Goal: Task Accomplishment & Management: Use online tool/utility

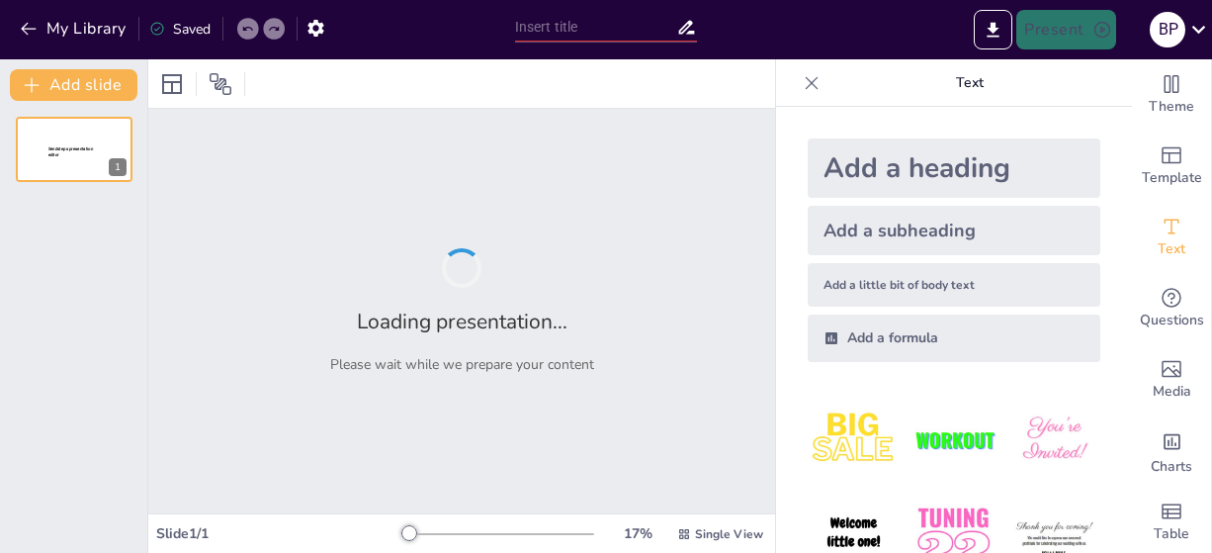
type input "Військові звання та знаки розрізнення: Порівняння сухопутних та морських сил"
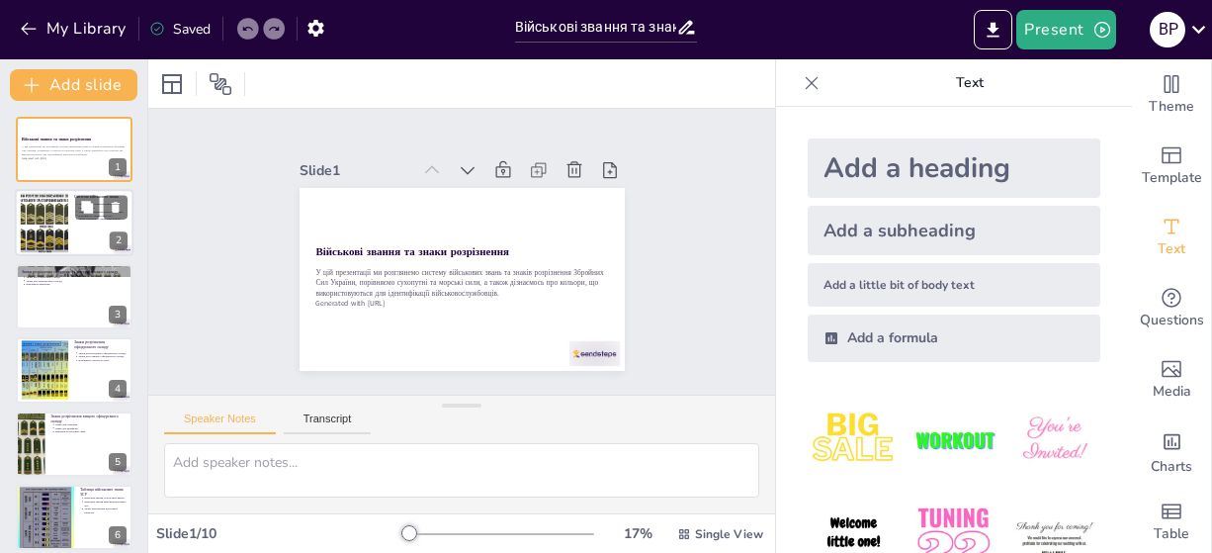
click at [56, 244] on div at bounding box center [44, 223] width 107 height 60
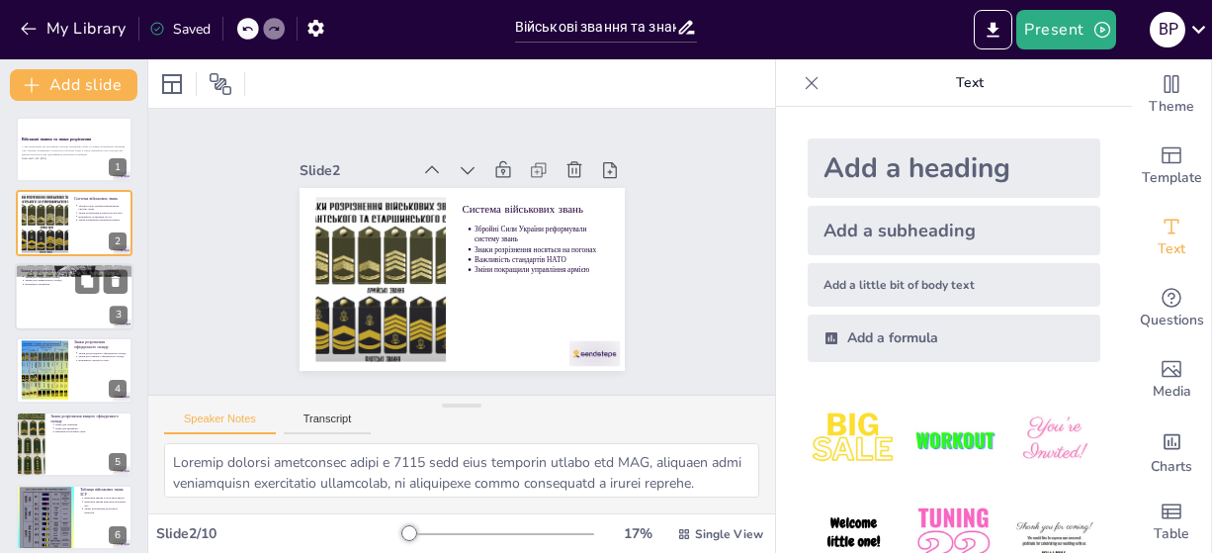
click at [62, 297] on div at bounding box center [74, 296] width 119 height 67
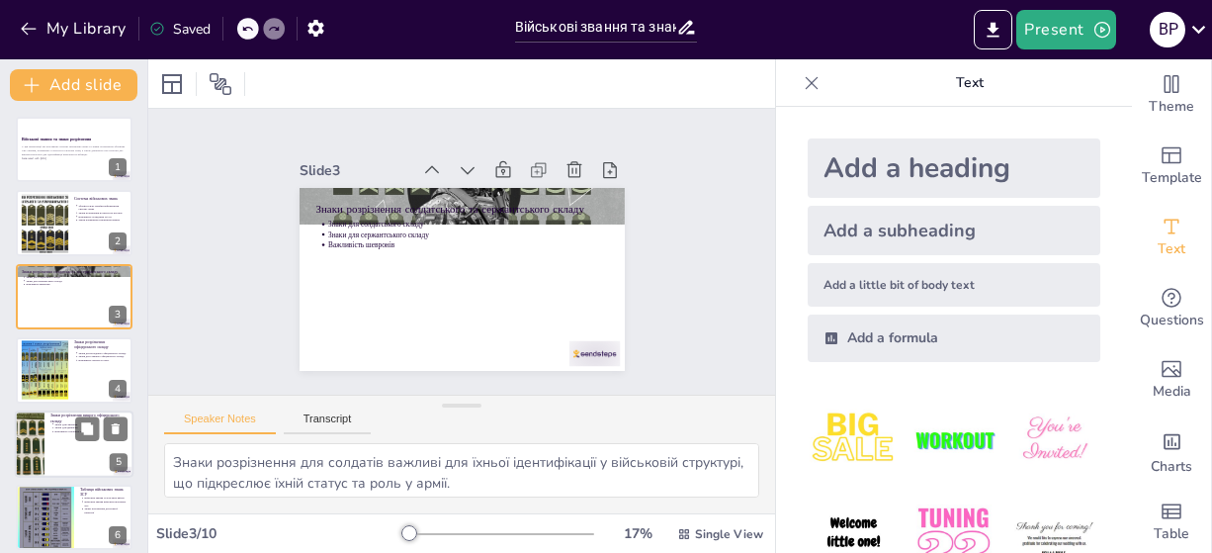
click at [58, 465] on div at bounding box center [74, 443] width 119 height 67
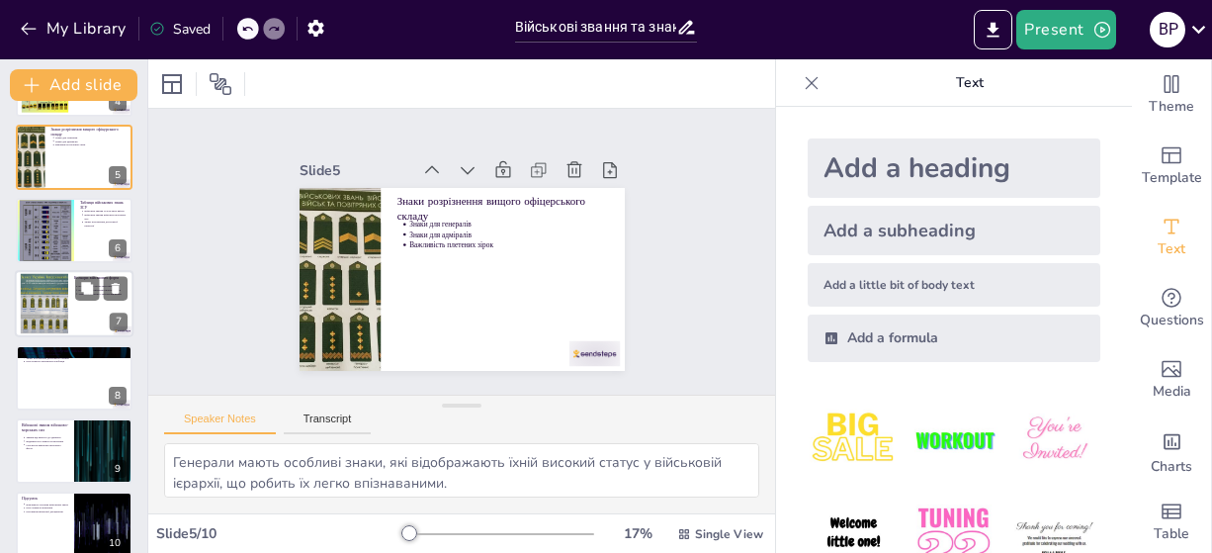
scroll to position [306, 0]
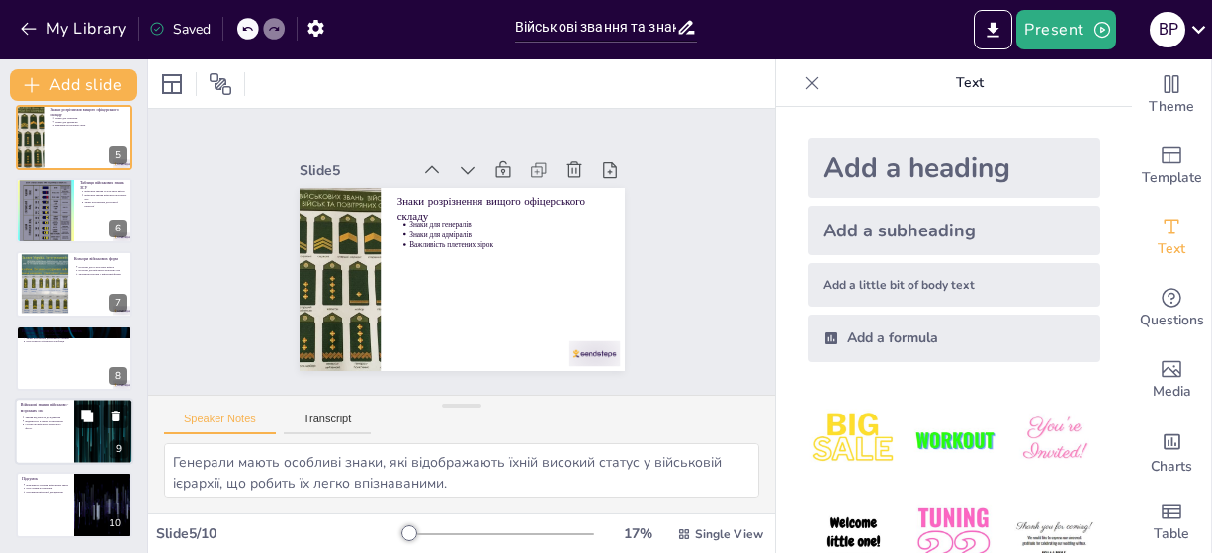
click at [88, 421] on icon at bounding box center [87, 416] width 14 height 14
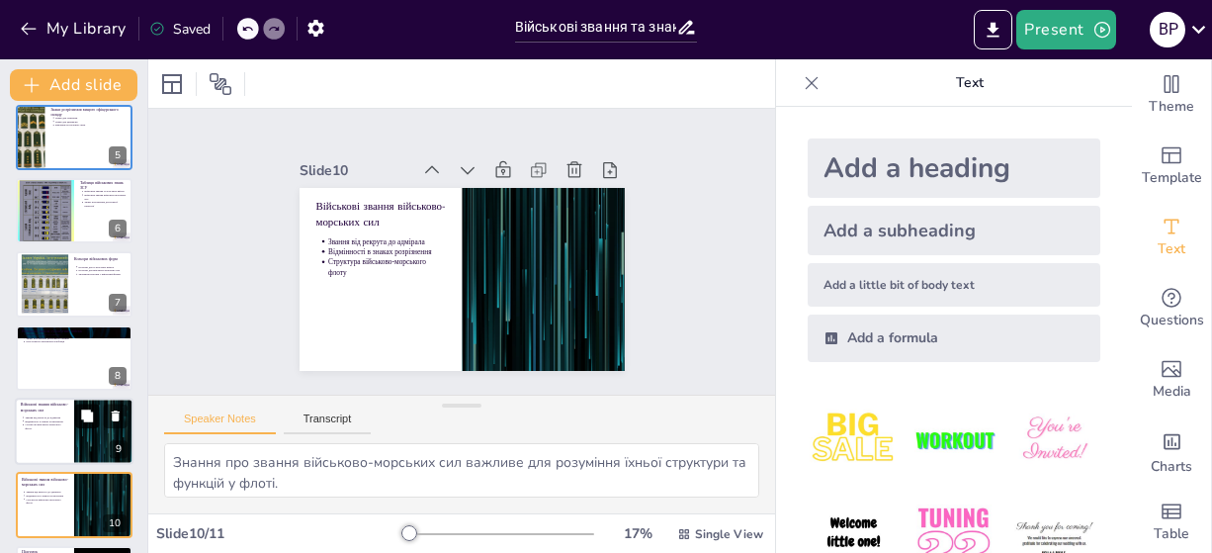
scroll to position [380, 0]
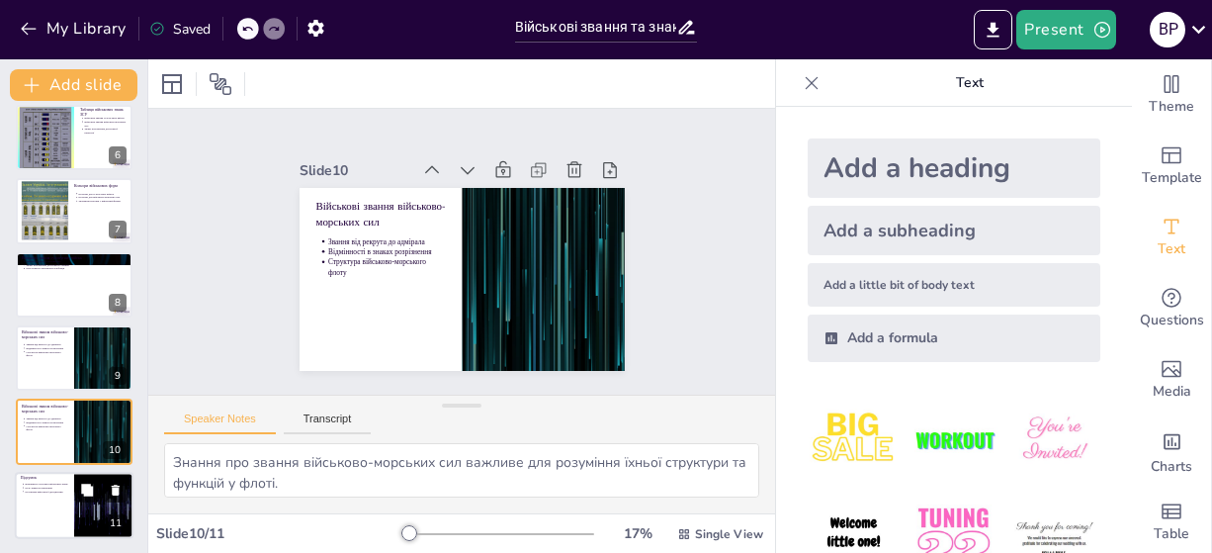
click at [41, 512] on div at bounding box center [74, 505] width 119 height 67
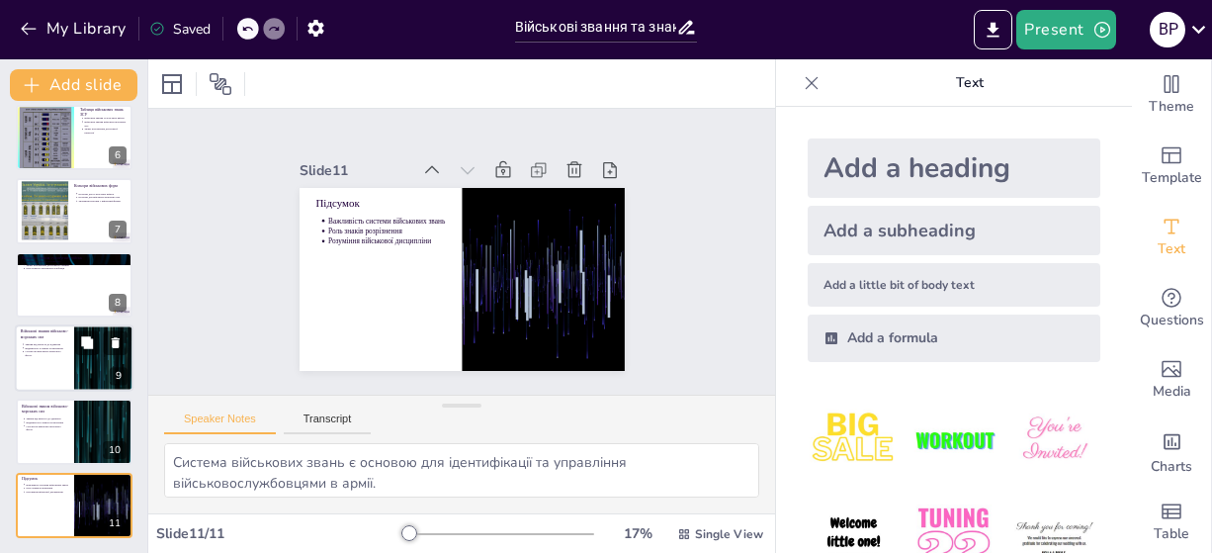
click at [43, 326] on div at bounding box center [74, 357] width 119 height 67
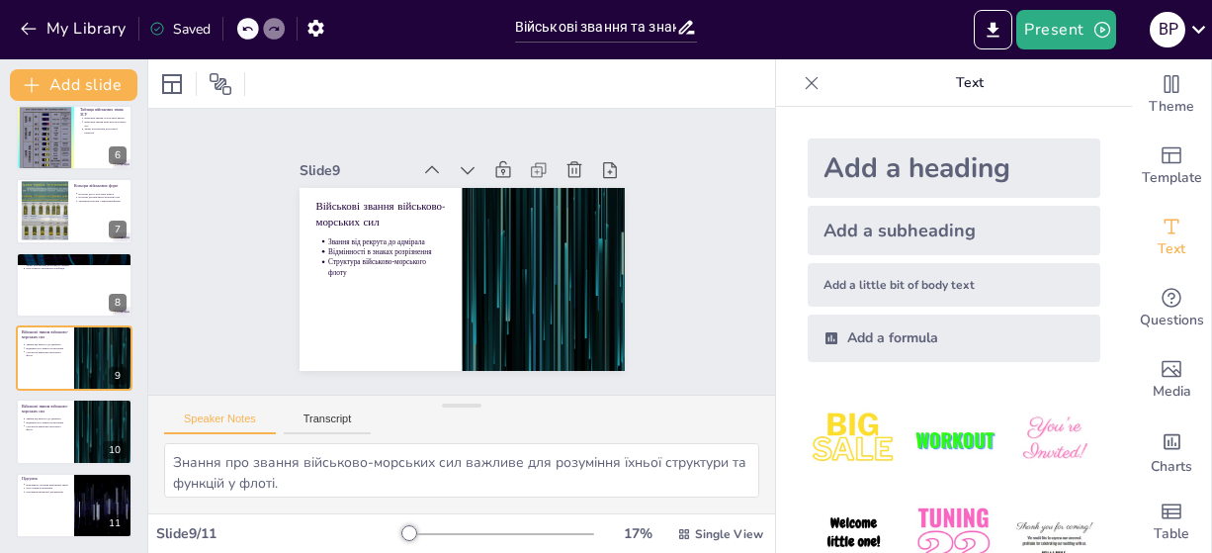
click at [58, 249] on div "Військові звання та знаки розрізнення У цій презентації ми розглянемо систему в…" at bounding box center [73, 137] width 147 height 801
click at [48, 297] on div at bounding box center [74, 284] width 119 height 67
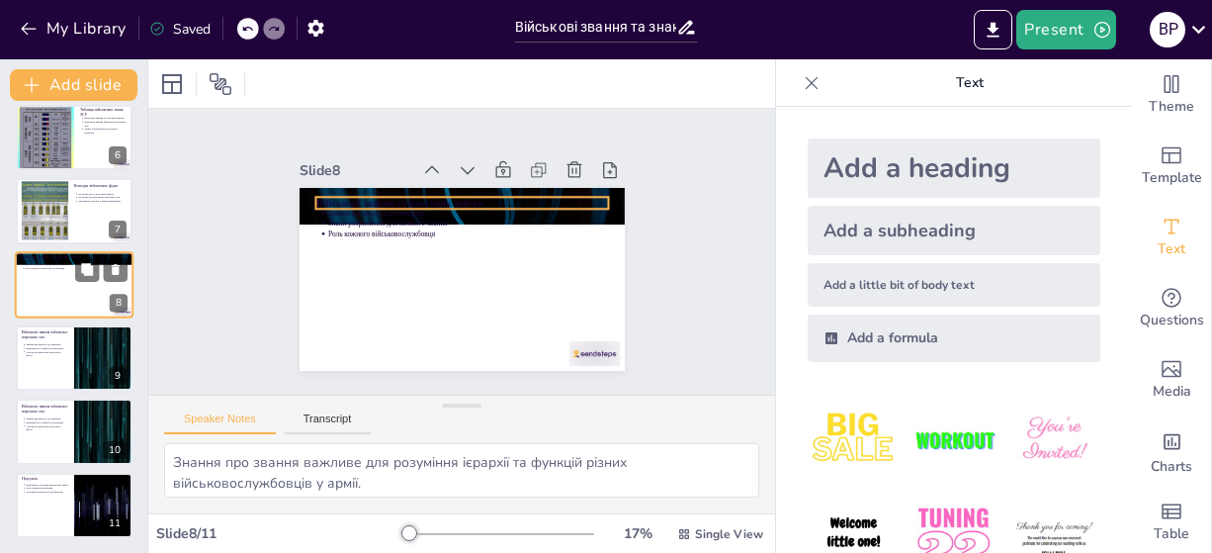
scroll to position [336, 0]
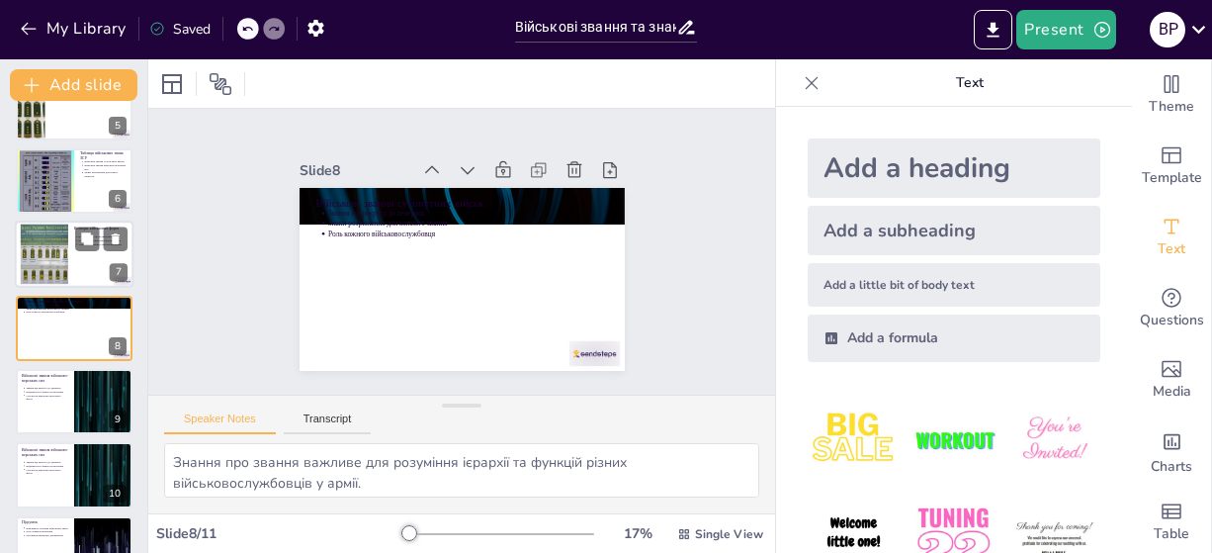
click at [58, 257] on div at bounding box center [44, 254] width 107 height 60
type textarea "Кольори, що використовуються для сухопутних військ, мають важливе значення для …"
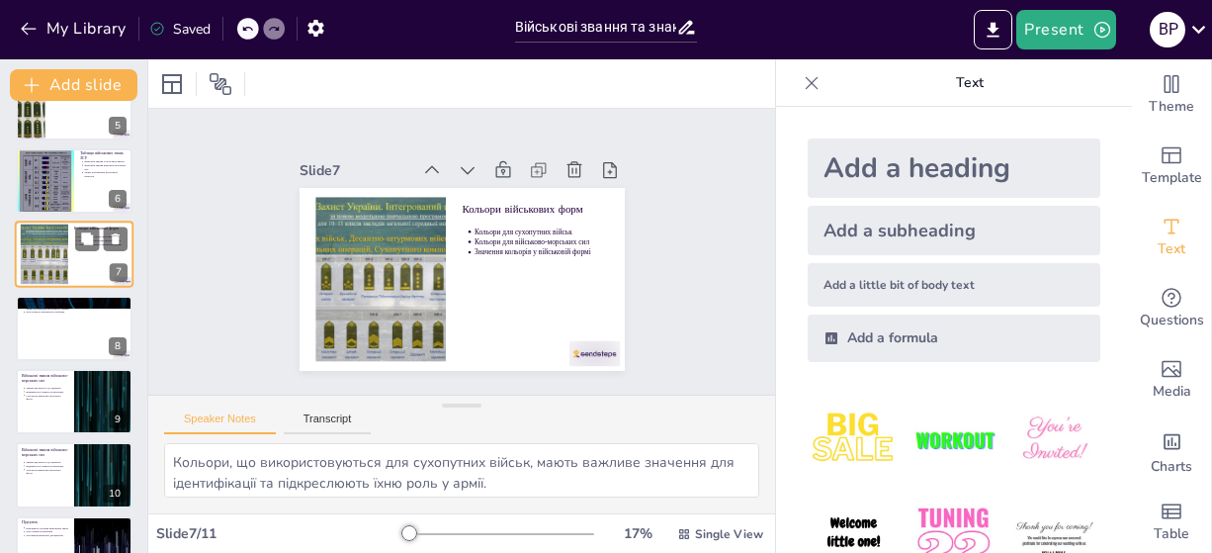
scroll to position [263, 0]
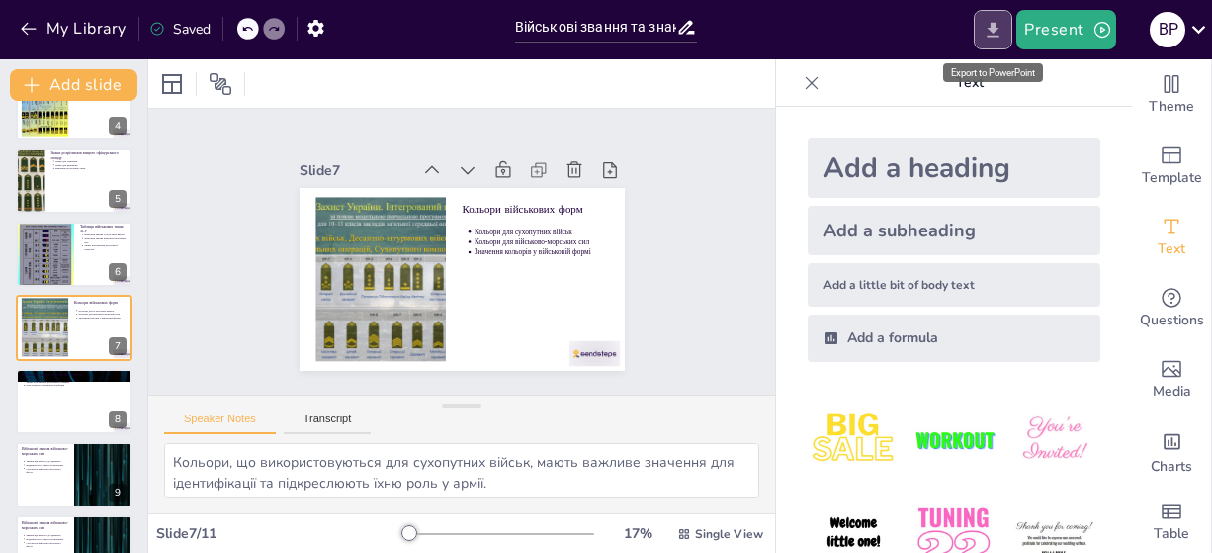
click at [997, 37] on icon "Export to PowerPoint" at bounding box center [993, 30] width 21 height 21
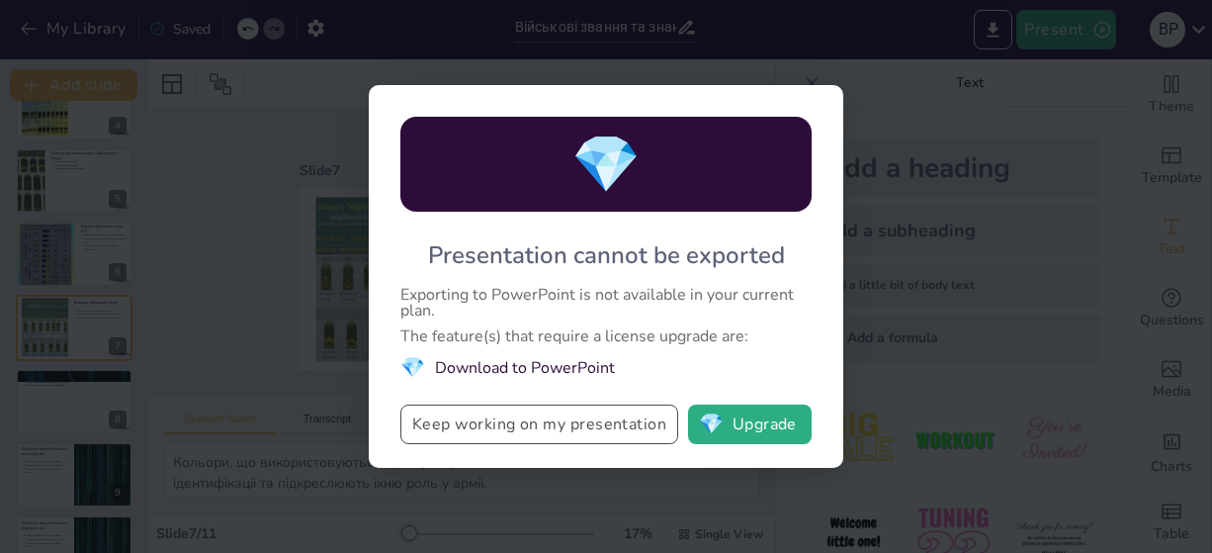
click at [552, 439] on button "Keep working on my presentation" at bounding box center [539, 424] width 278 height 40
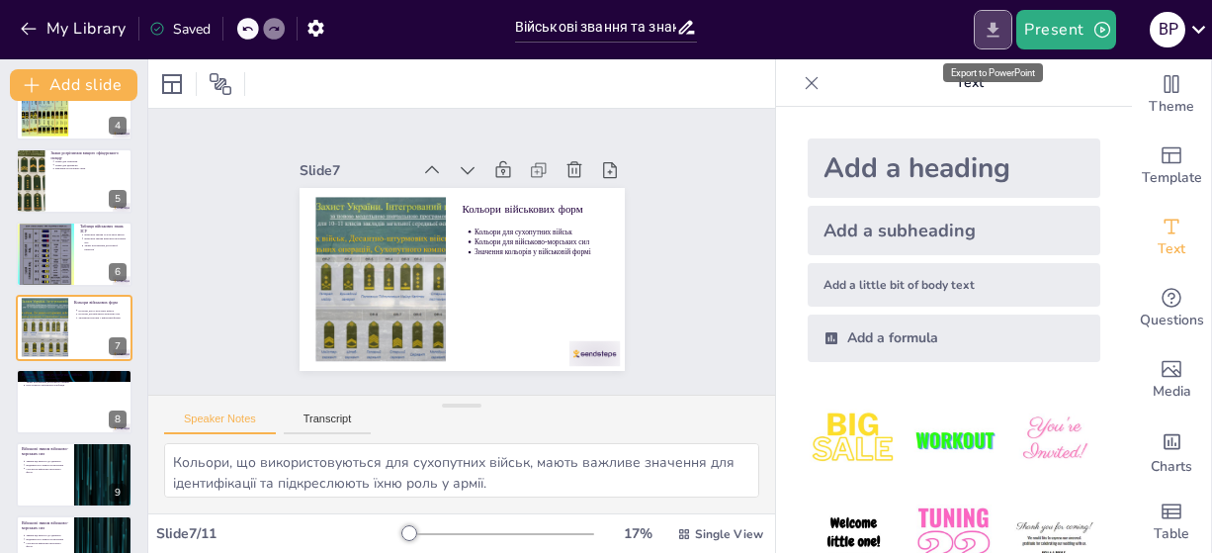
click at [986, 41] on button "Export to PowerPoint" at bounding box center [993, 30] width 39 height 40
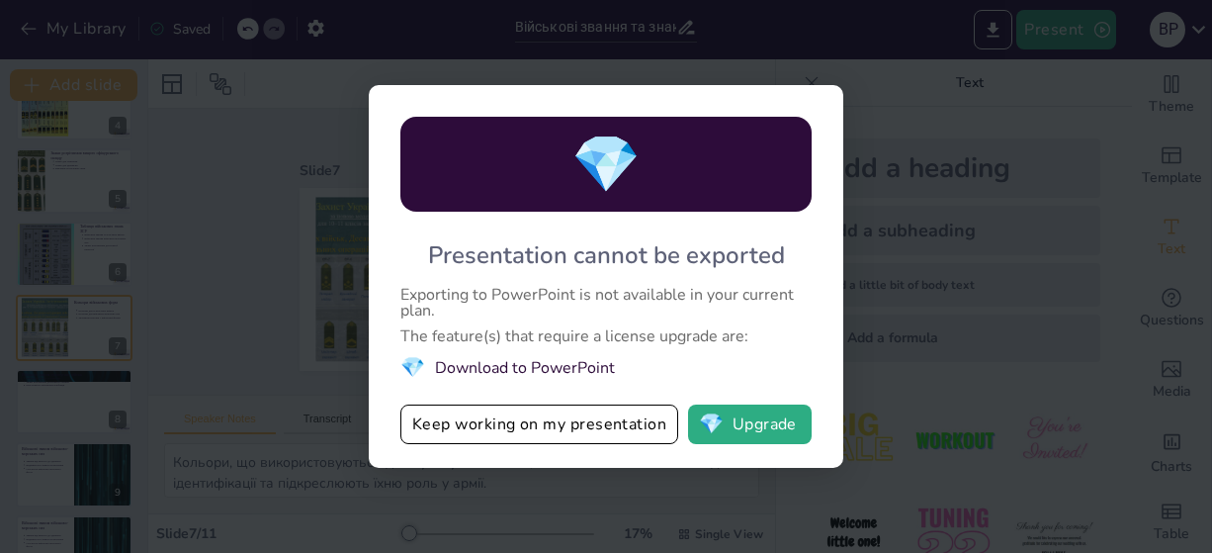
click at [544, 370] on li "💎 Download to PowerPoint" at bounding box center [605, 367] width 411 height 27
click at [744, 429] on button "💎 Upgrade" at bounding box center [750, 424] width 124 height 40
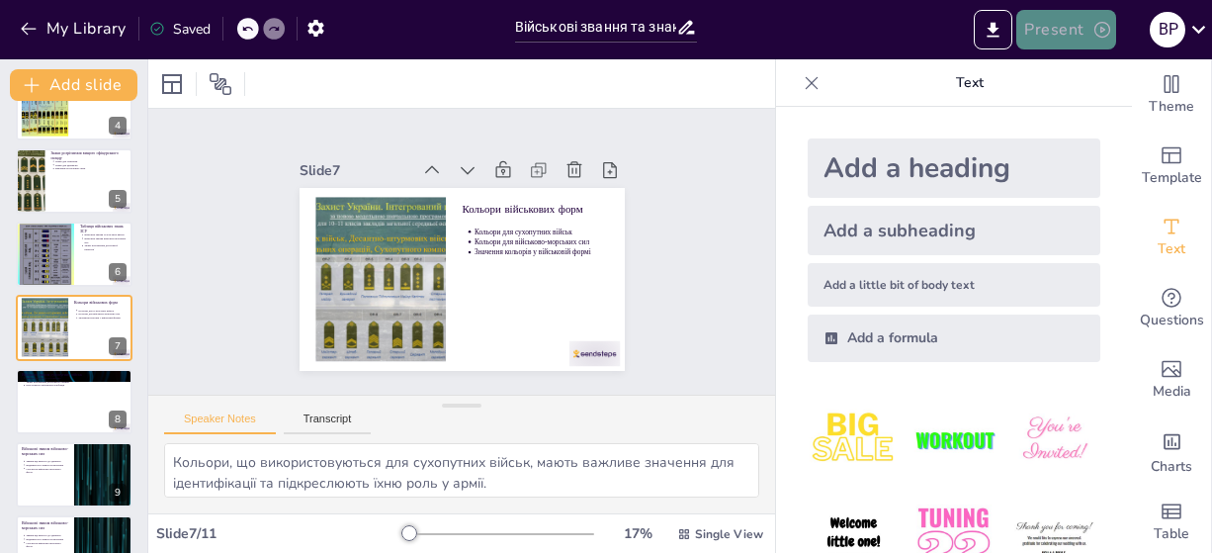
click at [1039, 31] on button "Present" at bounding box center [1065, 30] width 99 height 40
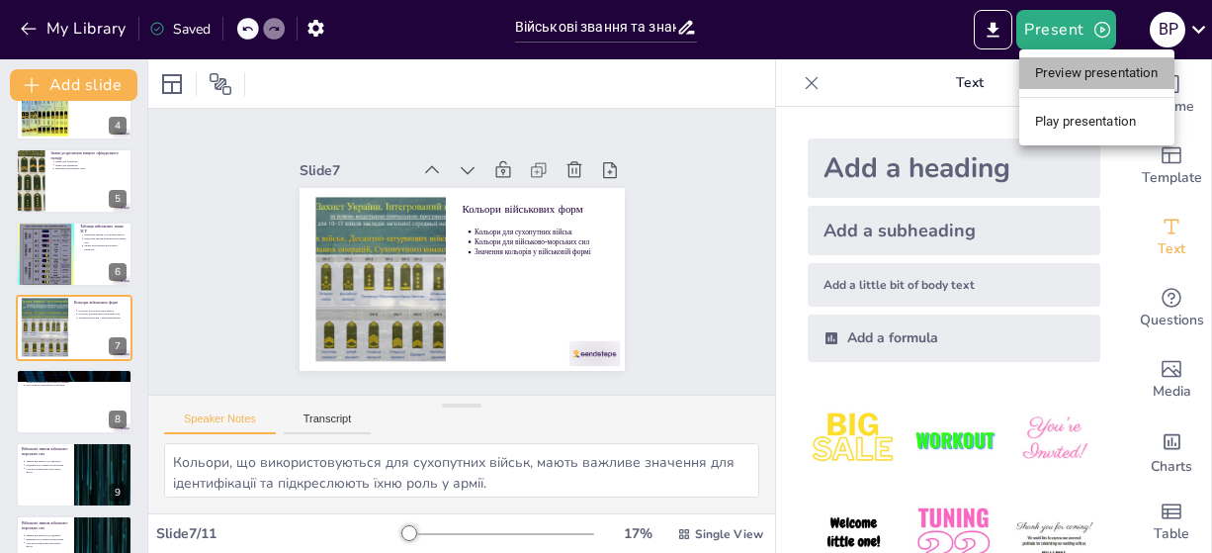
click at [1061, 69] on li "Preview presentation" at bounding box center [1096, 73] width 155 height 32
